Goal: Register for event/course

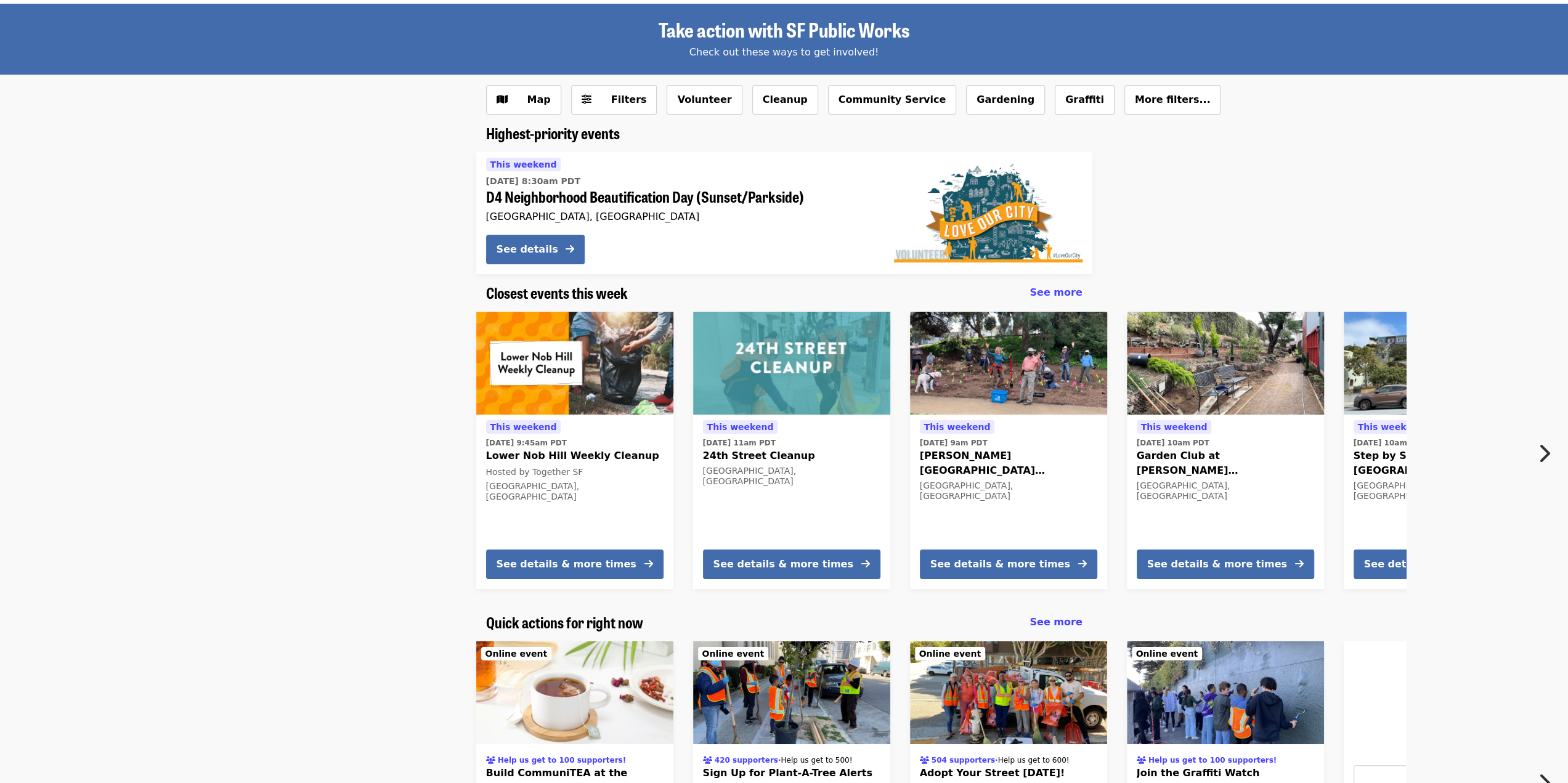
scroll to position [53, 0]
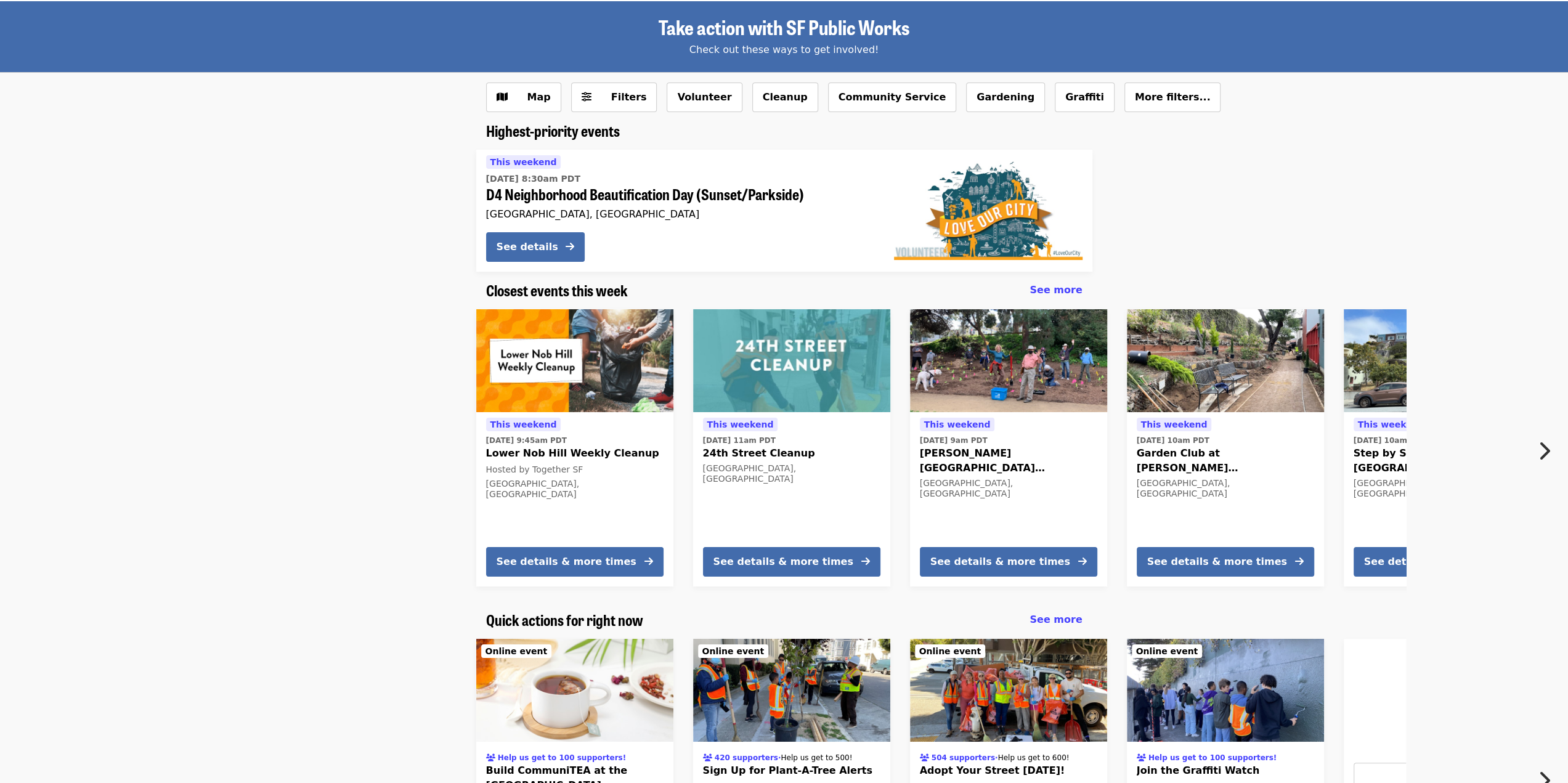
click at [1540, 446] on icon "chevron-right icon" at bounding box center [1543, 450] width 12 height 23
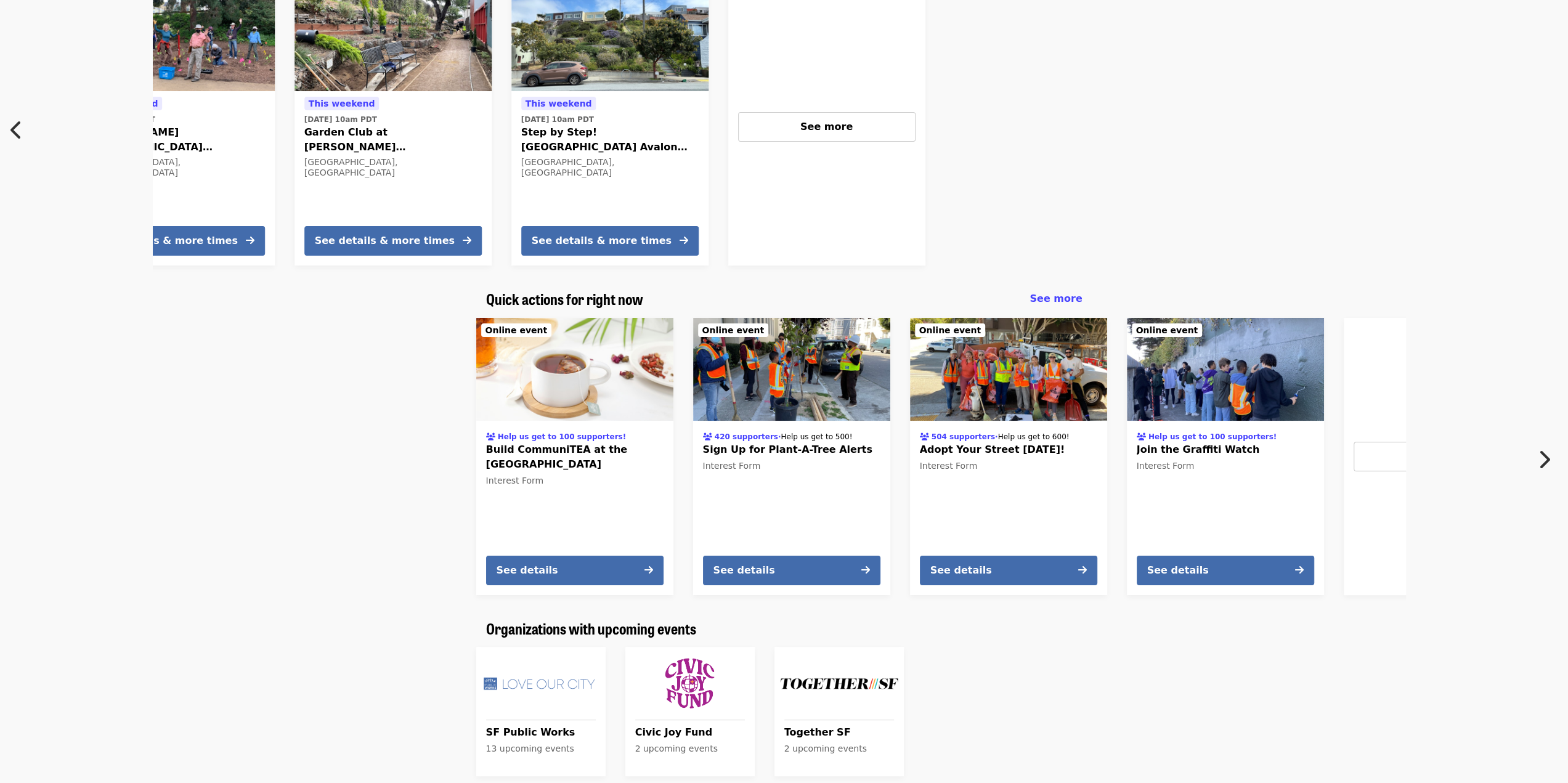
scroll to position [417, 0]
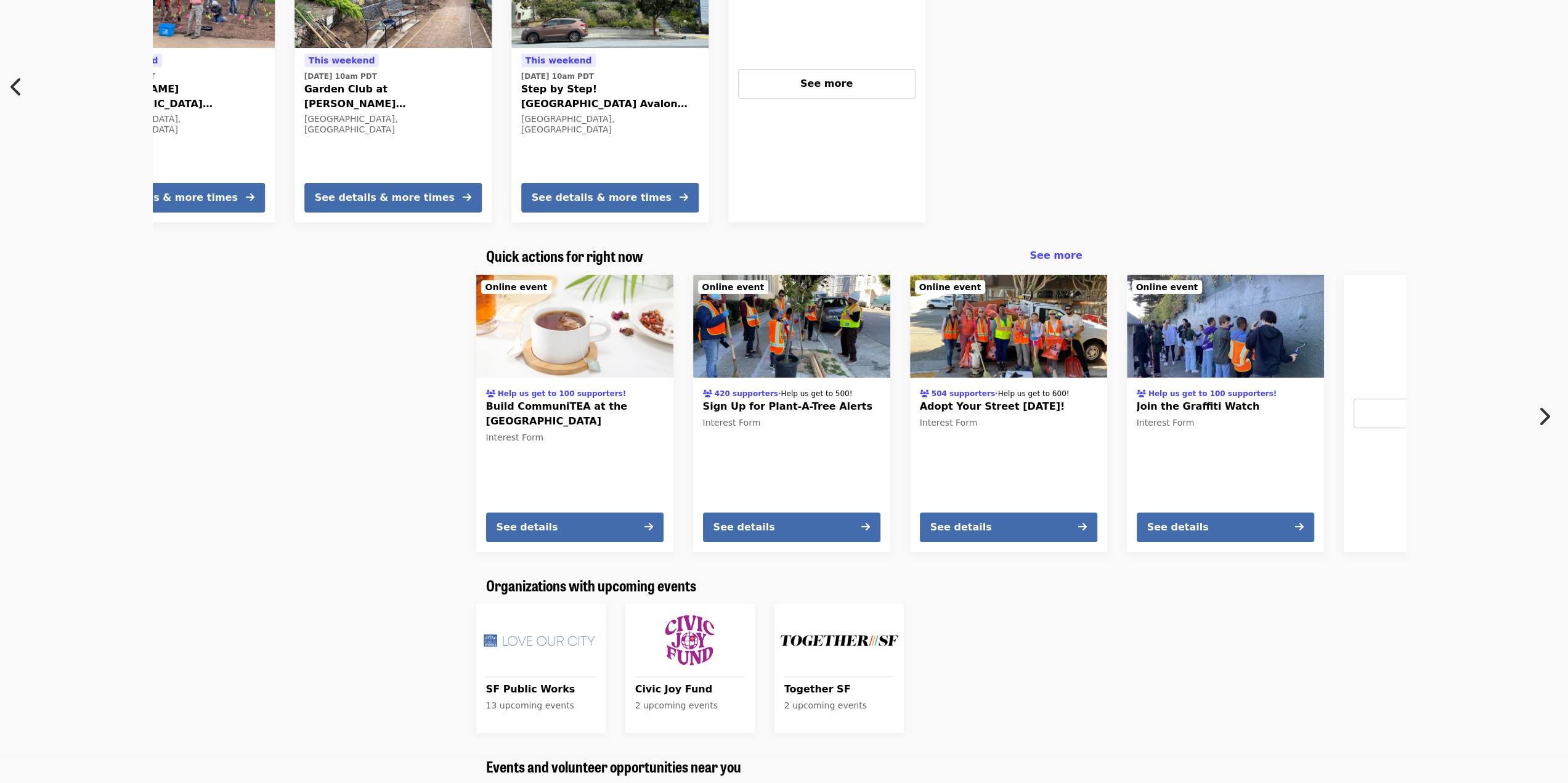
click at [1548, 418] on icon "chevron-right icon" at bounding box center [1543, 416] width 12 height 23
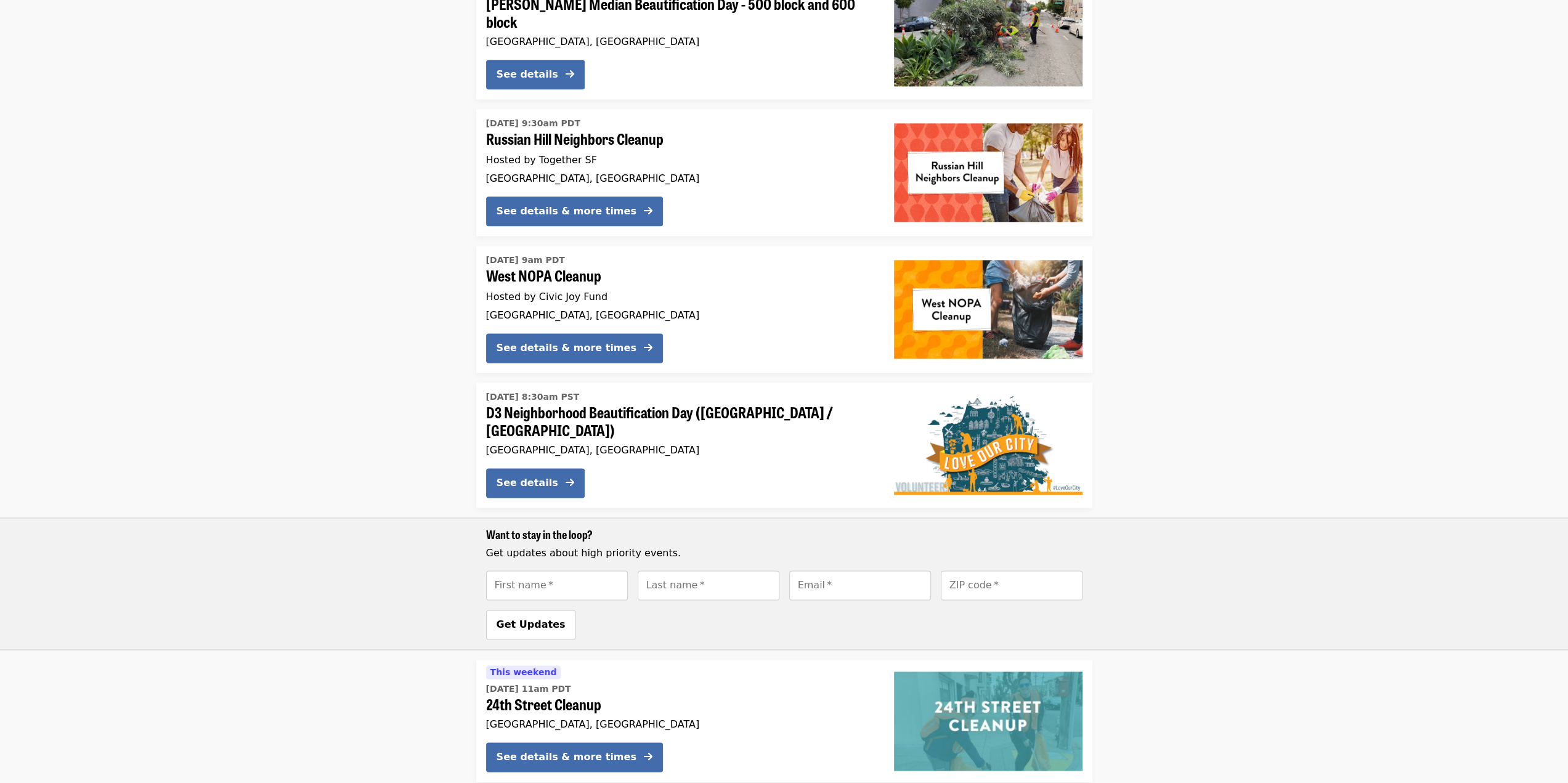
scroll to position [1509, 0]
click at [830, 438] on div "[DATE] 8:30am PST D3 Neighborhood Beautification Day ([GEOGRAPHIC_DATA] / [GEOG…" at bounding box center [681, 422] width 388 height 71
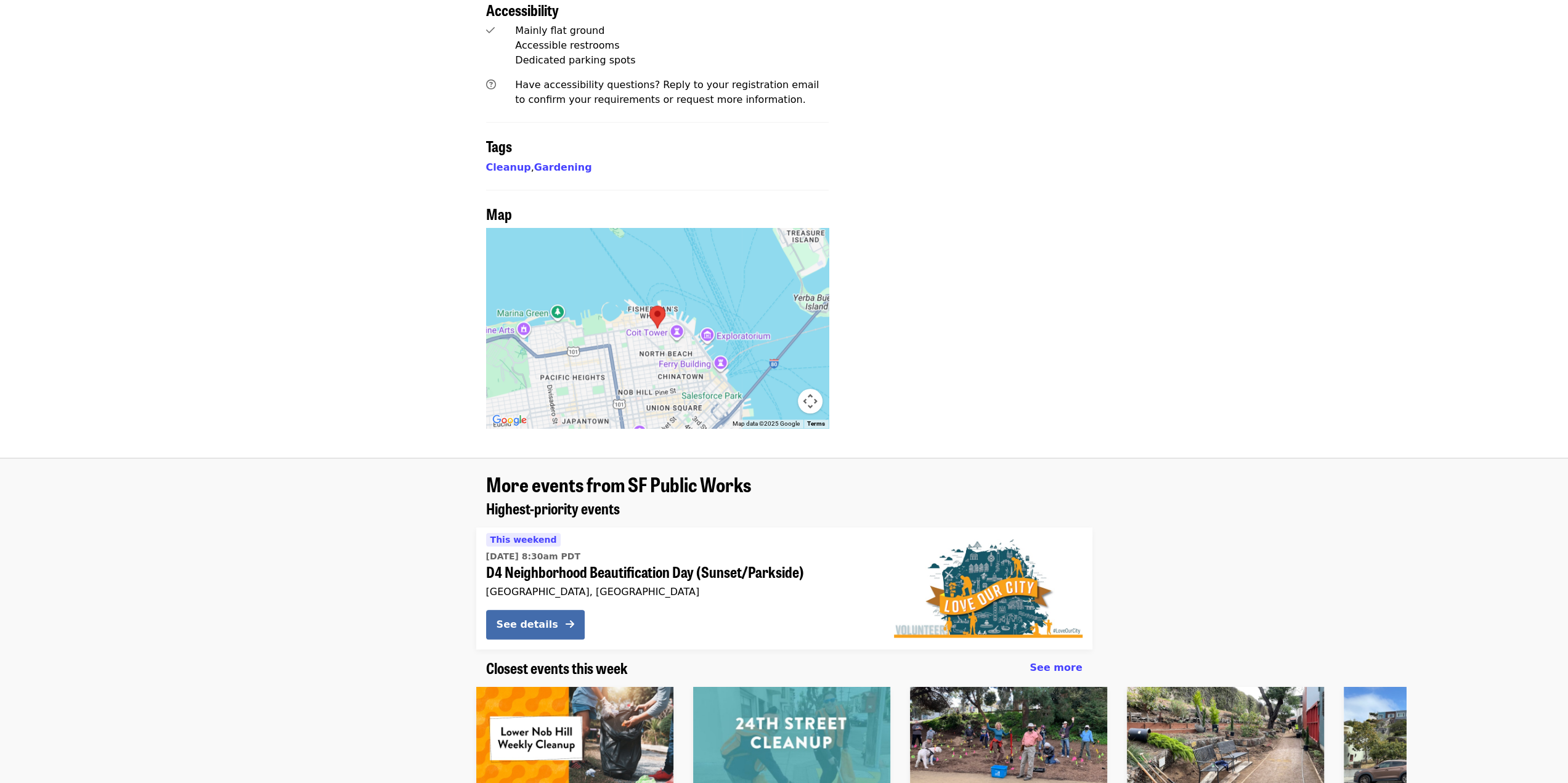
scroll to position [943, 0]
click at [706, 586] on div "[GEOGRAPHIC_DATA], [GEOGRAPHIC_DATA]" at bounding box center [681, 591] width 388 height 12
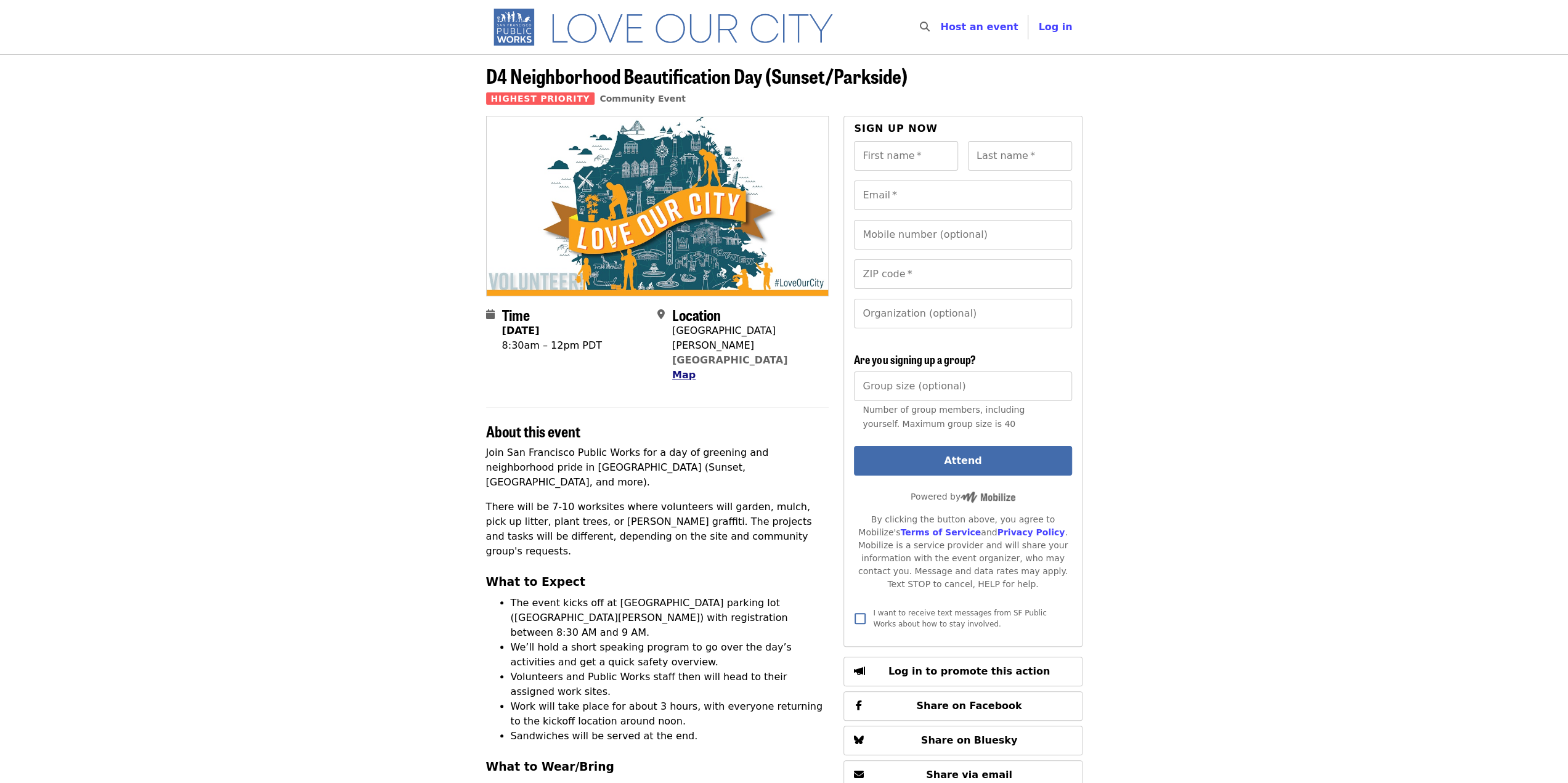
click at [683, 369] on span "Map" at bounding box center [684, 375] width 23 height 12
click at [616, 102] on span "Community Event" at bounding box center [642, 98] width 85 height 10
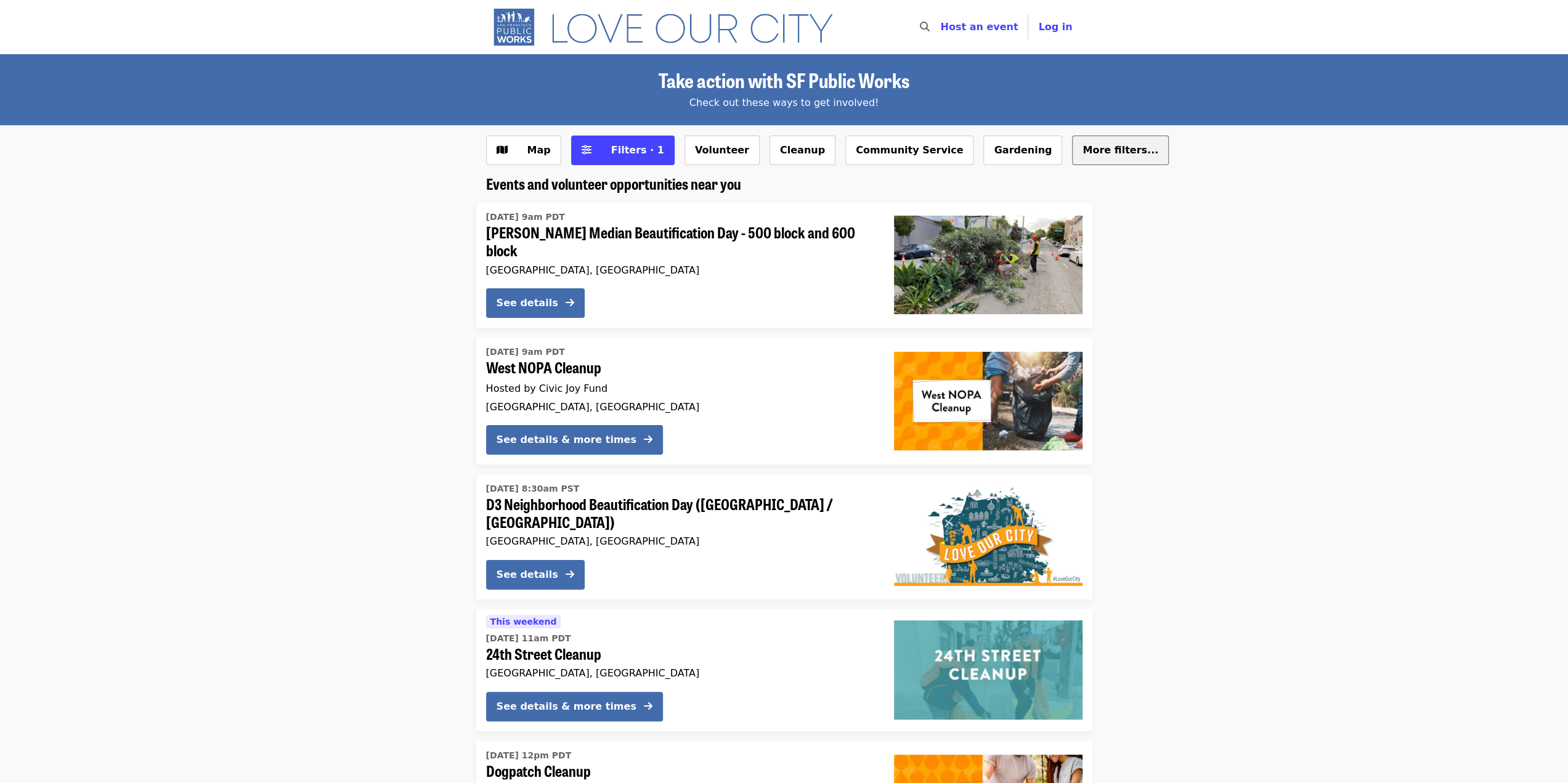
click at [1082, 147] on span "More filters..." at bounding box center [1120, 150] width 76 height 12
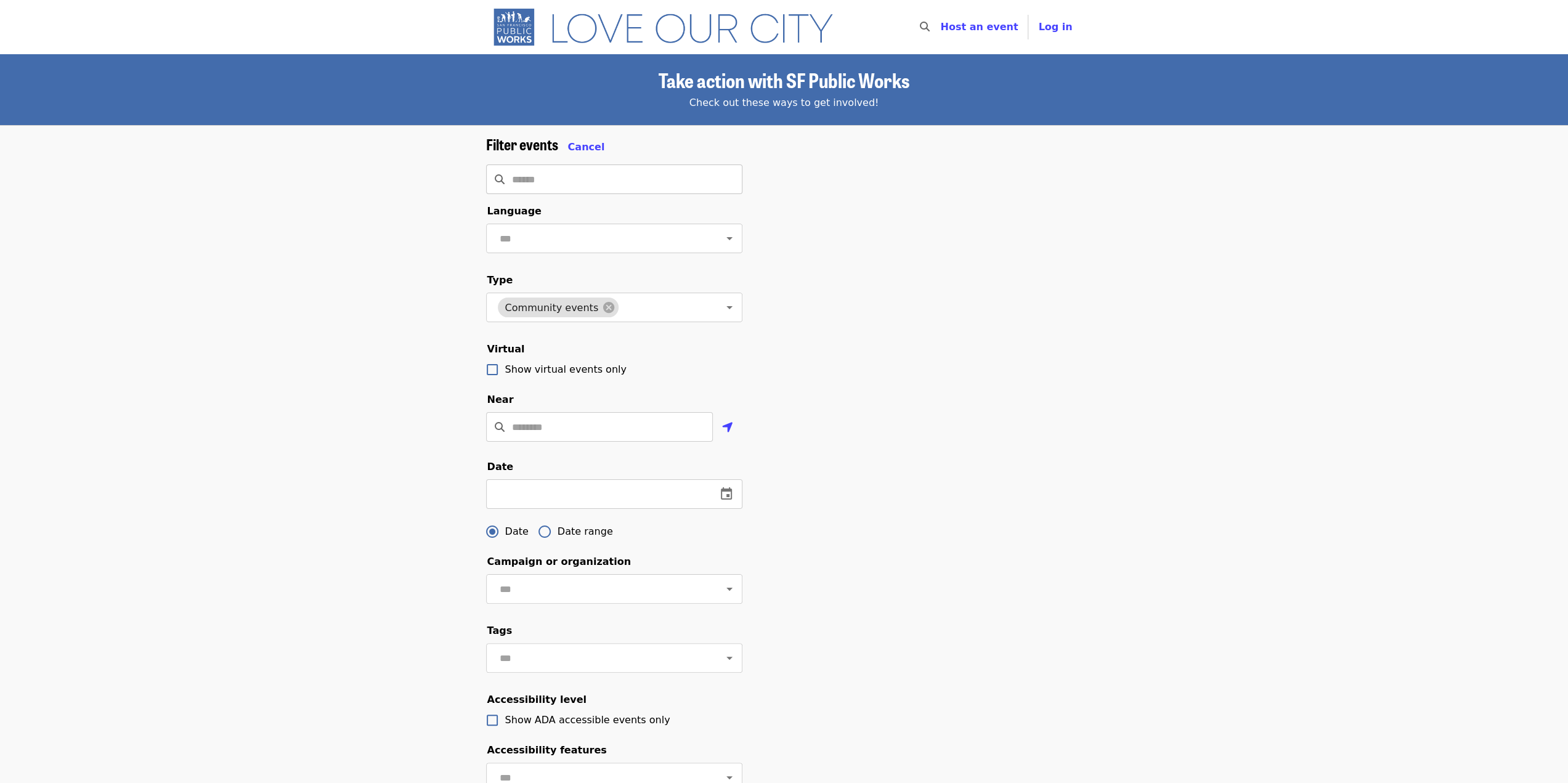
click at [630, 183] on input "Search" at bounding box center [627, 179] width 230 height 30
type input "**********"
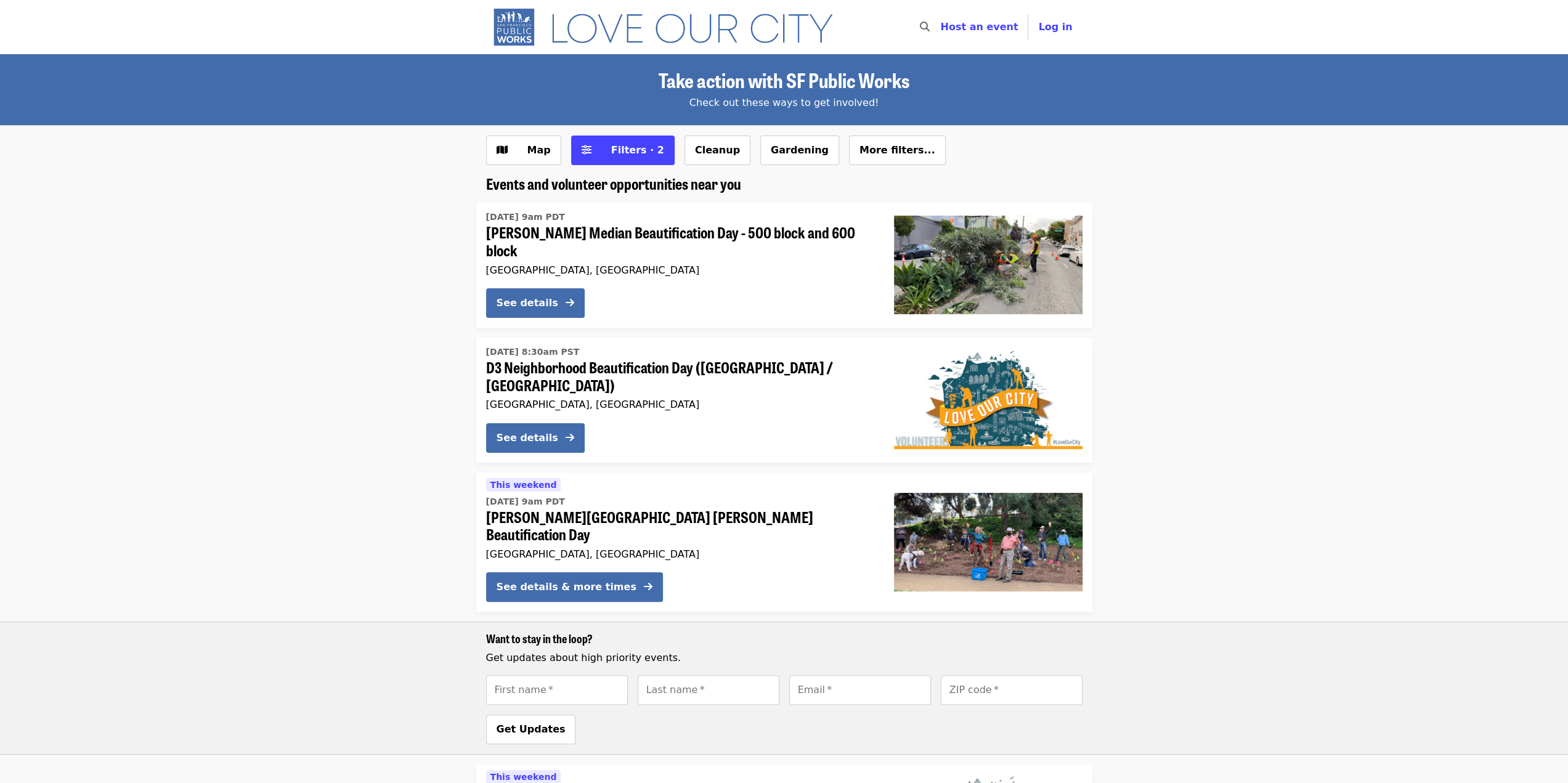
click at [672, 34] on img "Main navigation" at bounding box center [669, 27] width 366 height 39
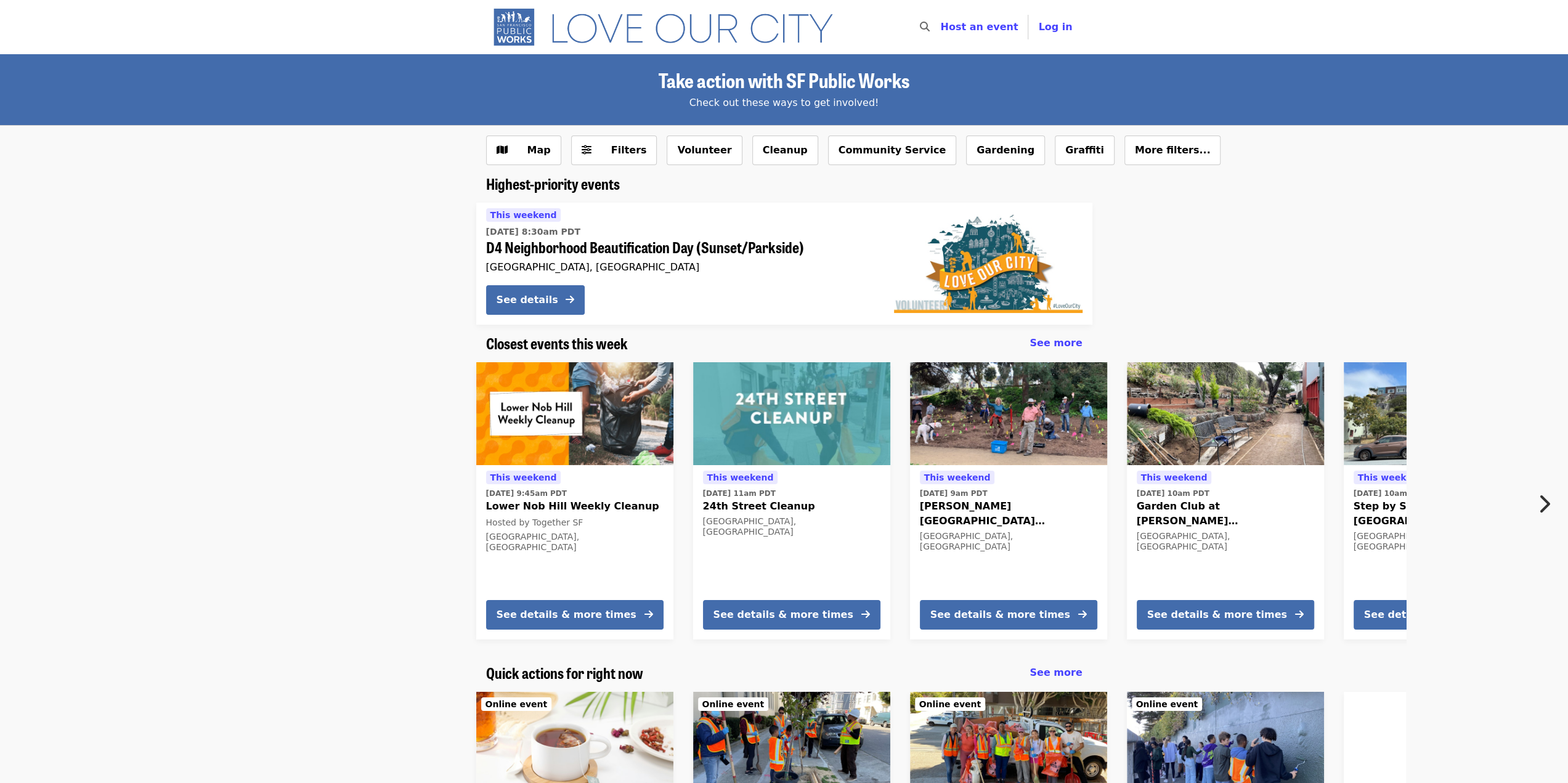
click at [528, 27] on img "Main navigation" at bounding box center [669, 27] width 366 height 39
click at [515, 40] on img "Main navigation" at bounding box center [669, 27] width 366 height 39
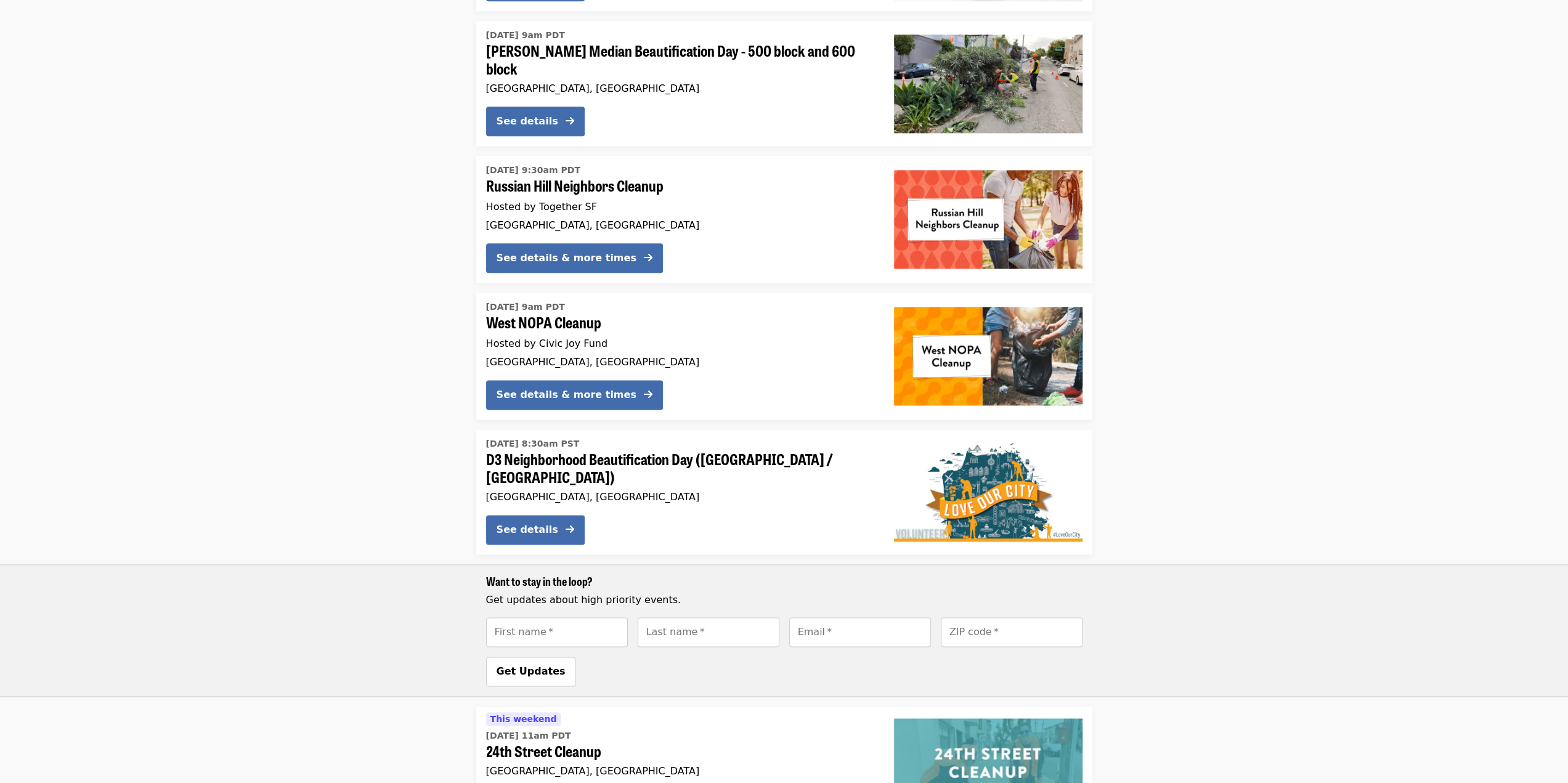
scroll to position [1462, 0]
click at [842, 497] on div "[DATE] 8:30am PST D3 Neighborhood Beautification Day ([GEOGRAPHIC_DATA] / [GEOG…" at bounding box center [680, 491] width 408 height 125
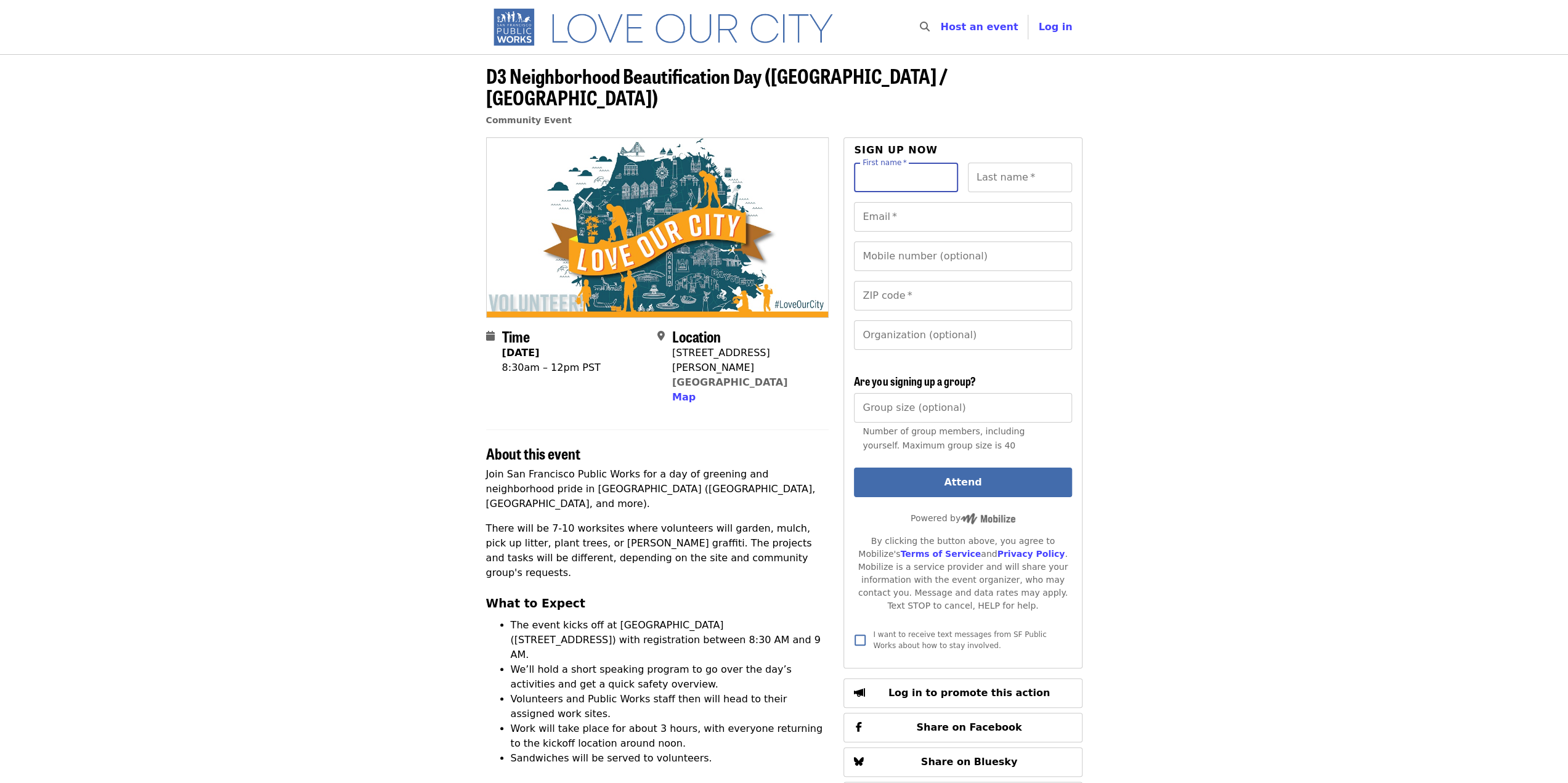
click at [945, 163] on input "First name   *" at bounding box center [905, 177] width 104 height 30
type input "****"
type input "**********"
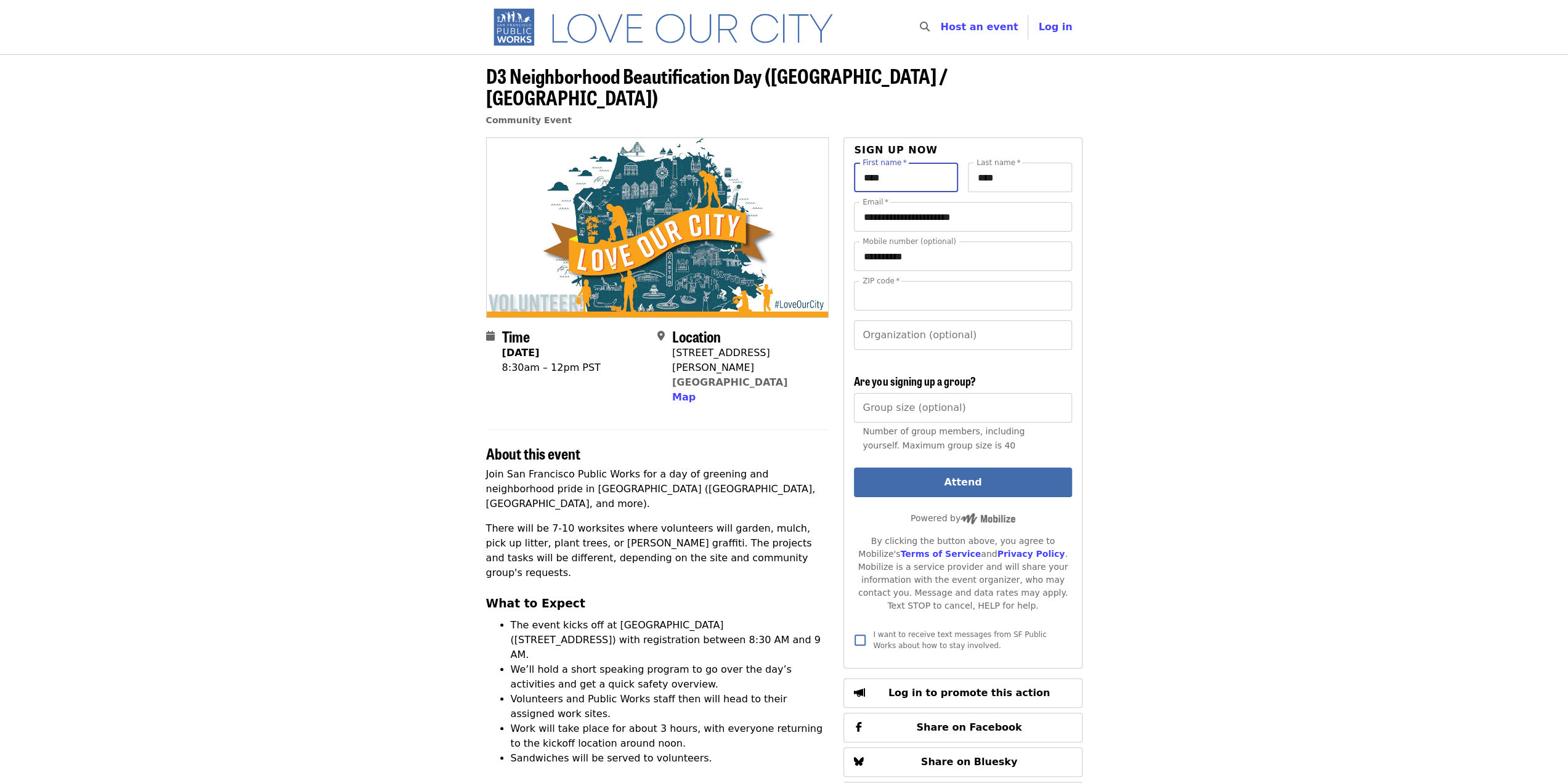
type input "*****"
click at [1057, 393] on input "*" at bounding box center [962, 408] width 217 height 30
type input "*"
click at [1057, 393] on input "*" at bounding box center [962, 408] width 217 height 30
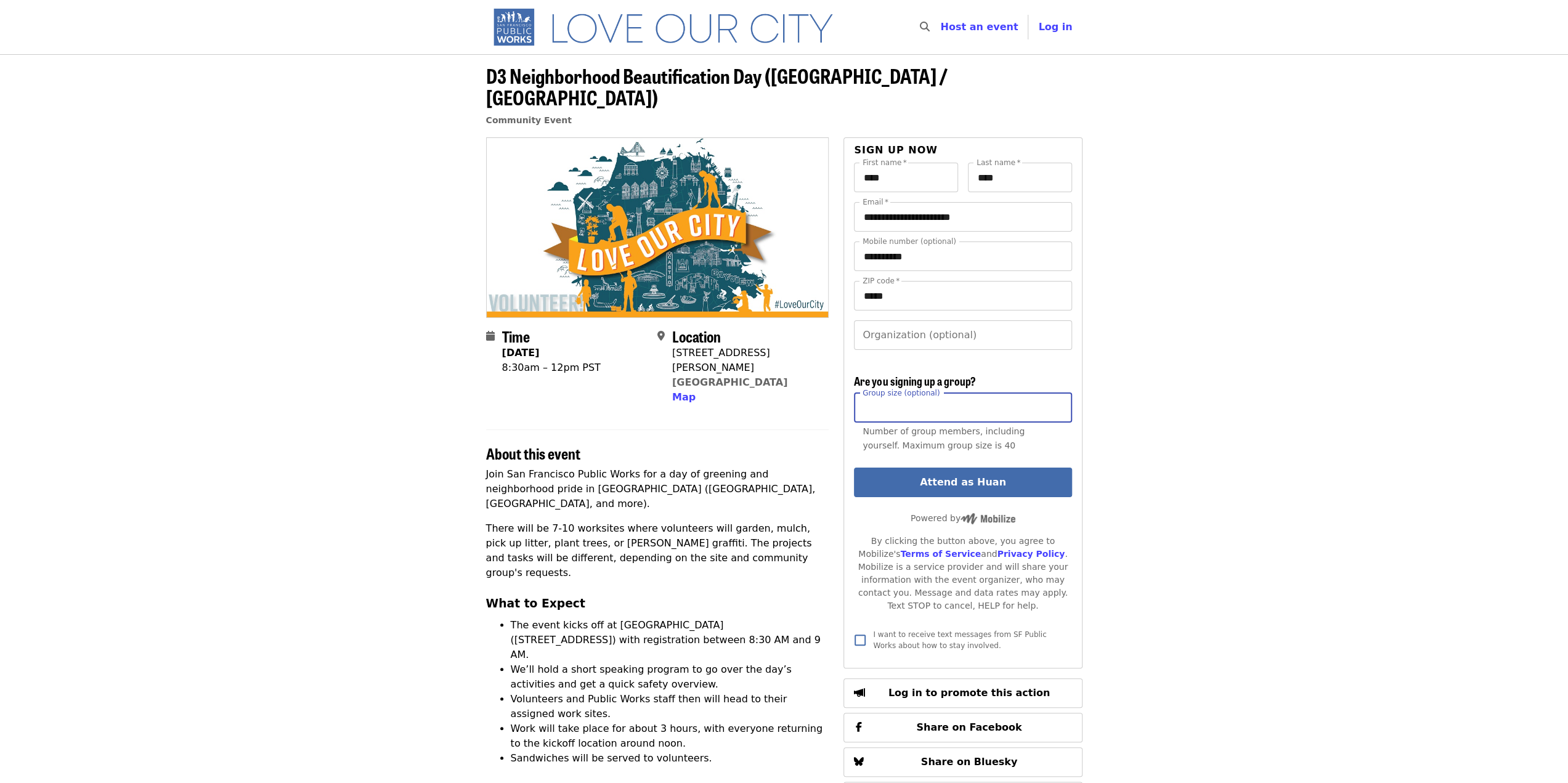
click at [1118, 388] on article "D3 Neighborhood Beautification Day ([GEOGRAPHIC_DATA] / [GEOGRAPHIC_DATA]) Comm…" at bounding box center [784, 727] width 1568 height 1346
click at [1009, 468] on button "Attend as Huan" at bounding box center [962, 483] width 217 height 30
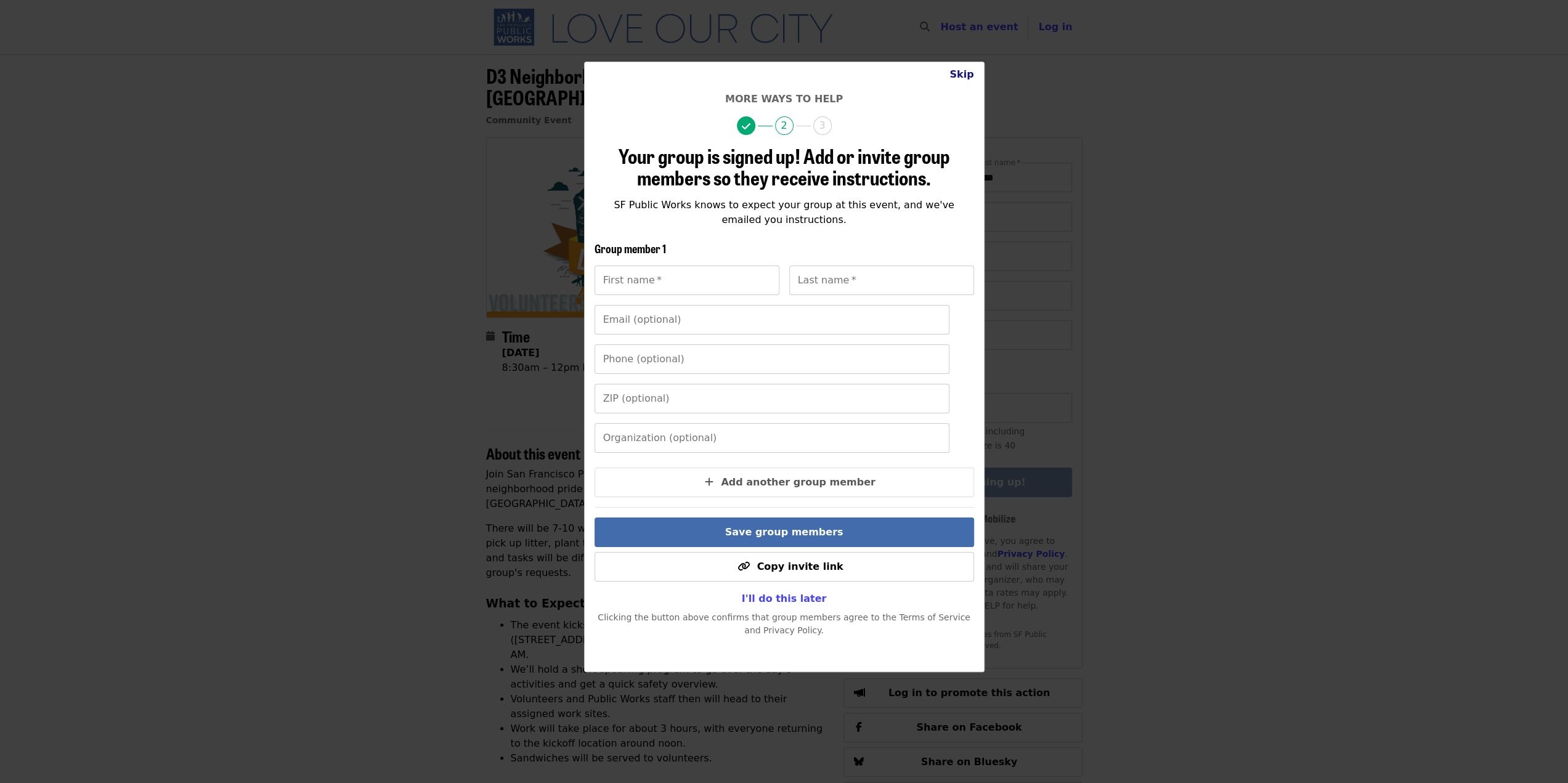
click at [963, 78] on button "Skip" at bounding box center [962, 74] width 43 height 25
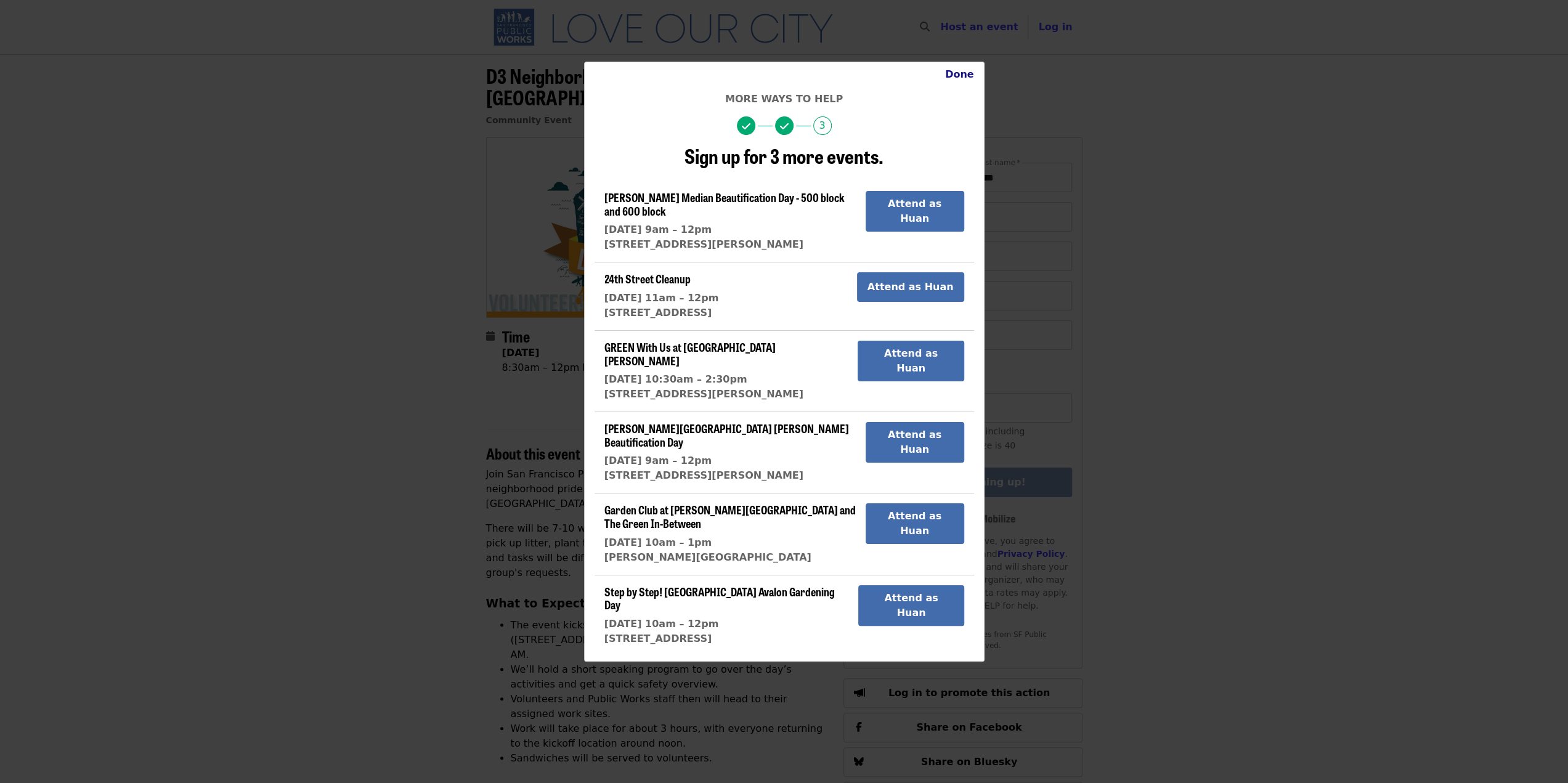
click at [963, 78] on button "Done" at bounding box center [959, 74] width 48 height 25
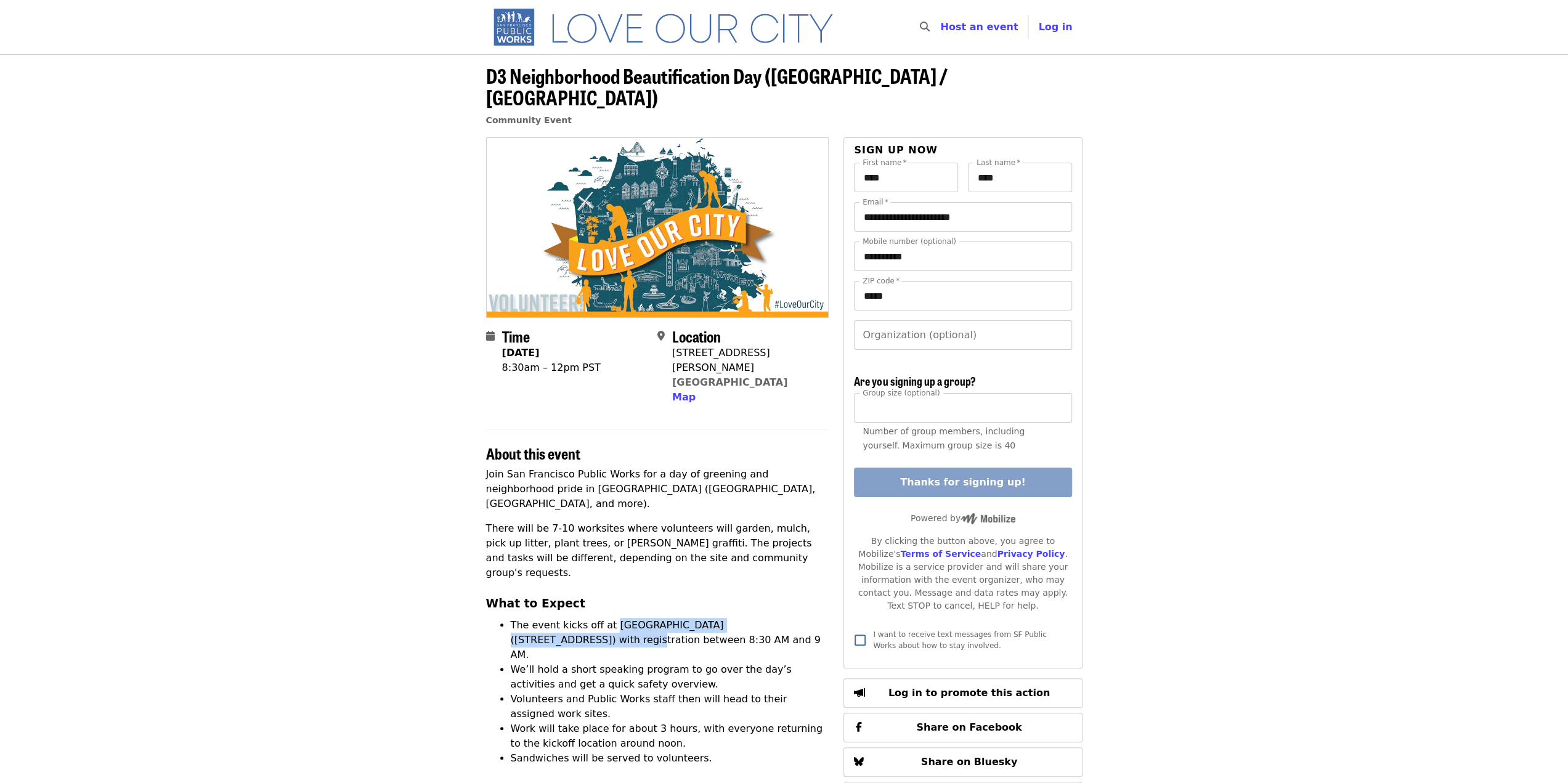
drag, startPoint x: 606, startPoint y: 559, endPoint x: 813, endPoint y: 560, distance: 207.0
click at [813, 618] on li "The event kicks off at [GEOGRAPHIC_DATA] ([STREET_ADDRESS]) with registration b…" at bounding box center [669, 640] width 318 height 44
copy li "Francisco Middle School yard ([STREET_ADDRESS][PERSON_NAME])"
click at [514, 24] on img "Main navigation" at bounding box center [669, 27] width 366 height 39
